Goal: Task Accomplishment & Management: Manage account settings

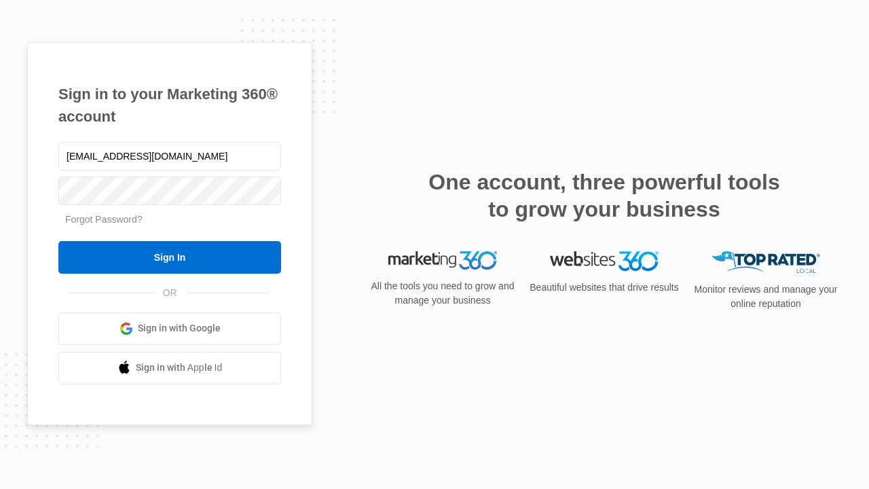
type input "[EMAIL_ADDRESS][DOMAIN_NAME]"
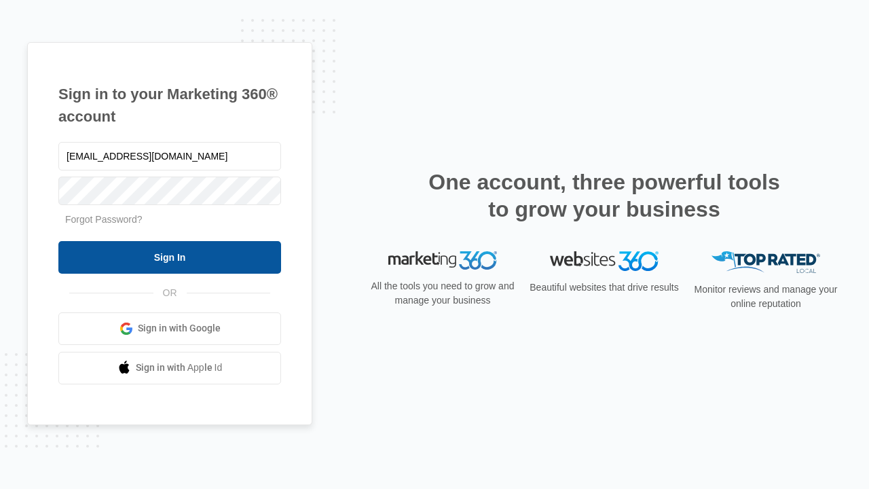
click at [170, 256] on input "Sign In" at bounding box center [169, 257] width 223 height 33
